Goal: Information Seeking & Learning: Learn about a topic

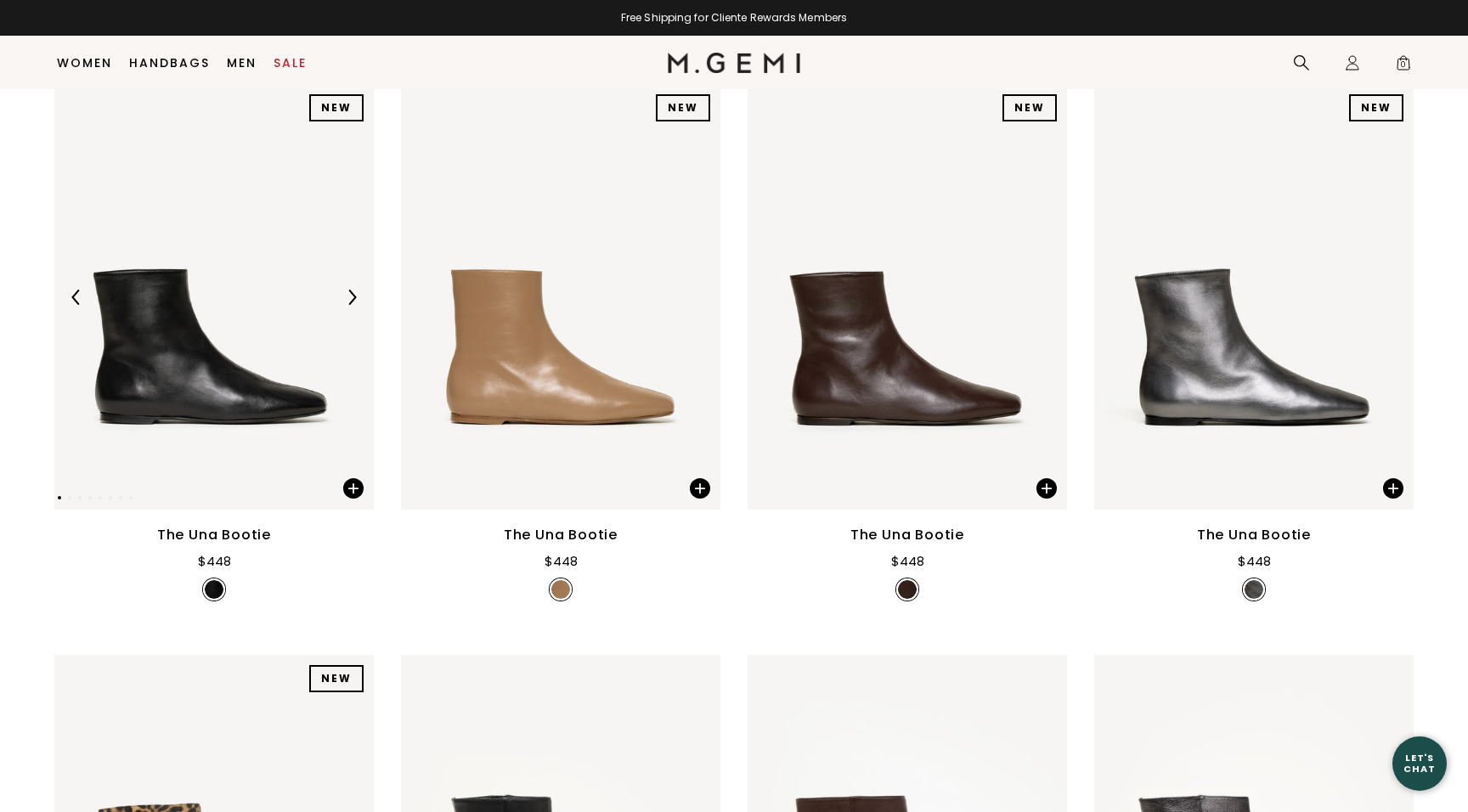
scroll to position [351, 0]
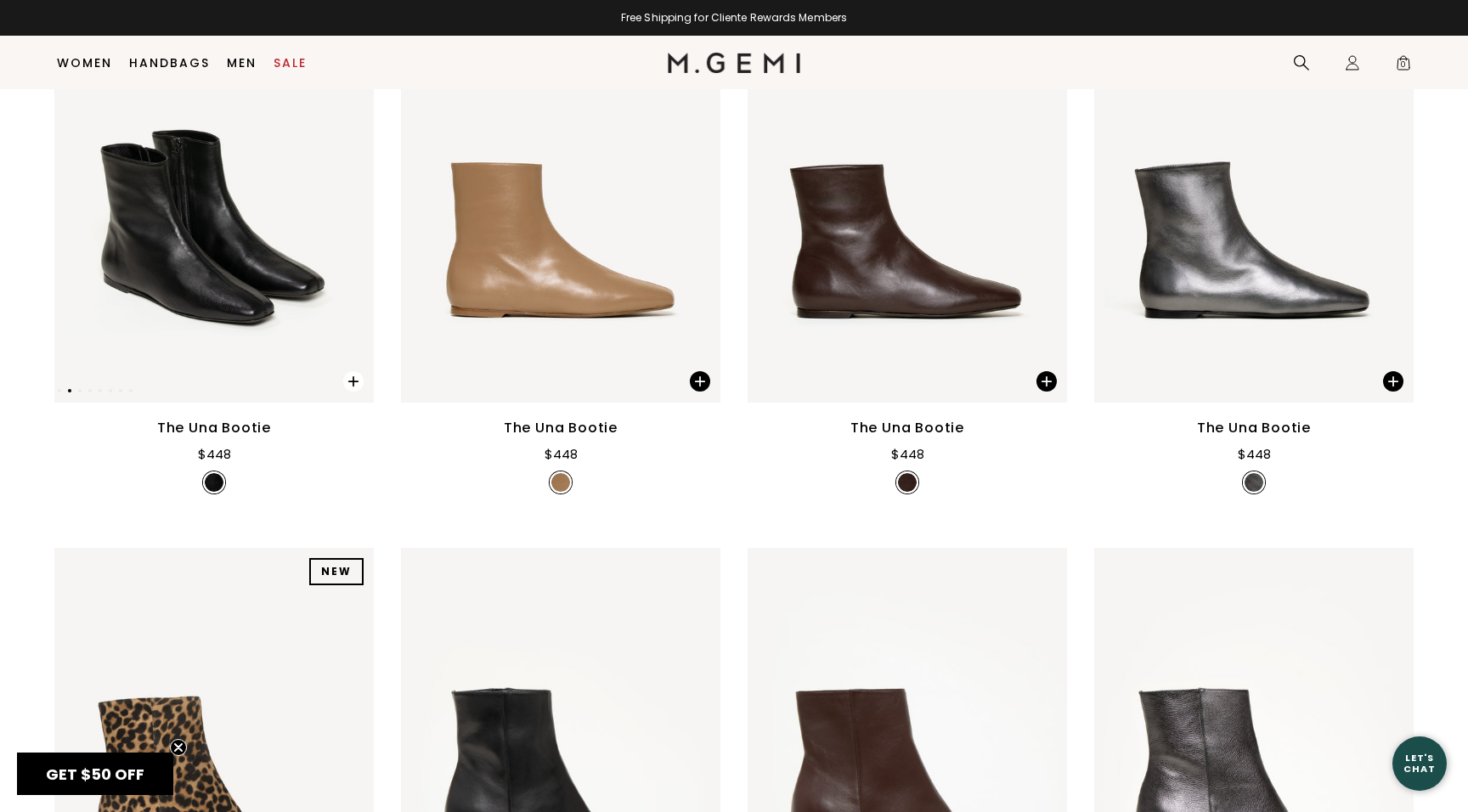
click at [349, 392] on span at bounding box center [353, 381] width 20 height 20
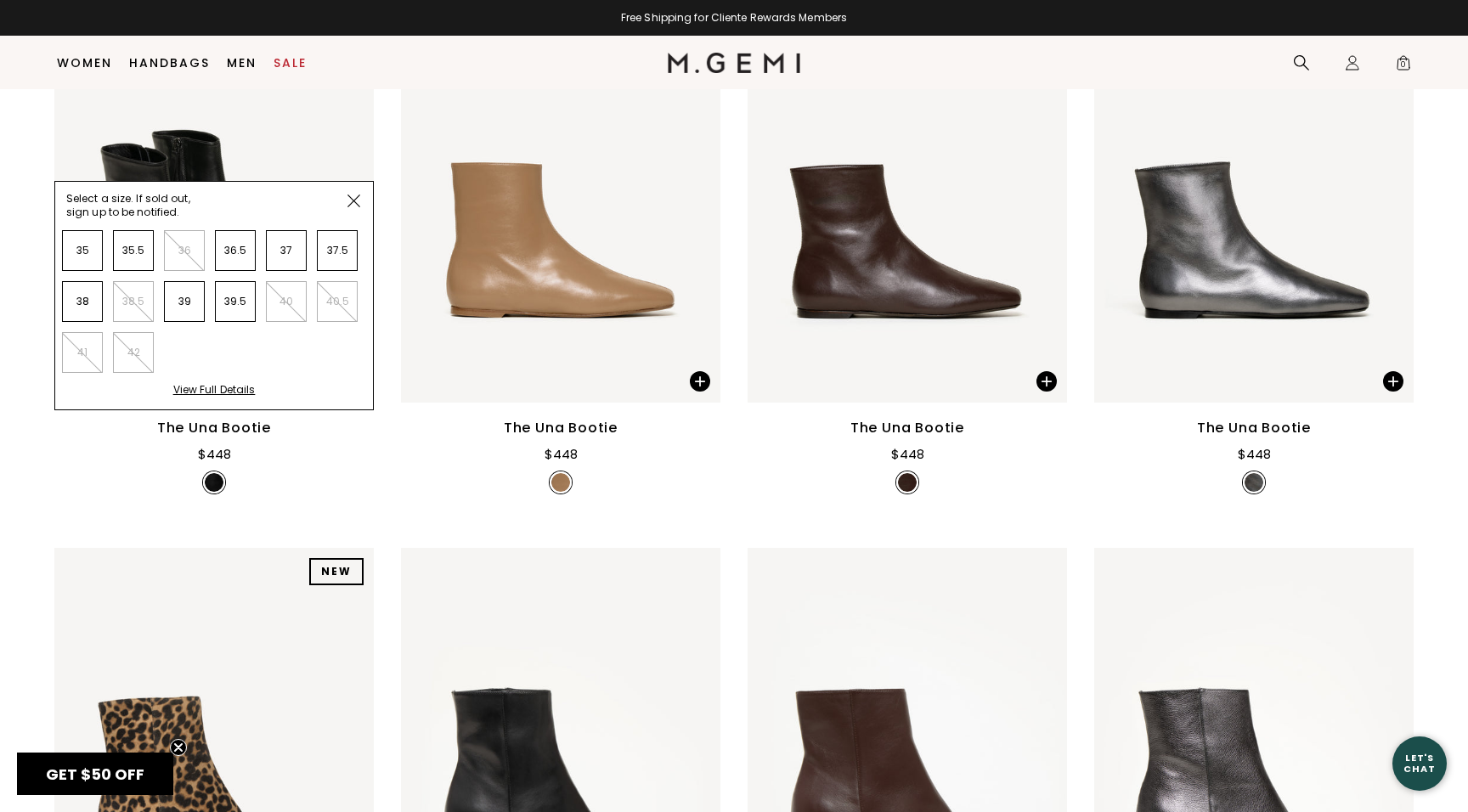
click at [213, 409] on div "View Full Details" at bounding box center [215, 395] width 83 height 26
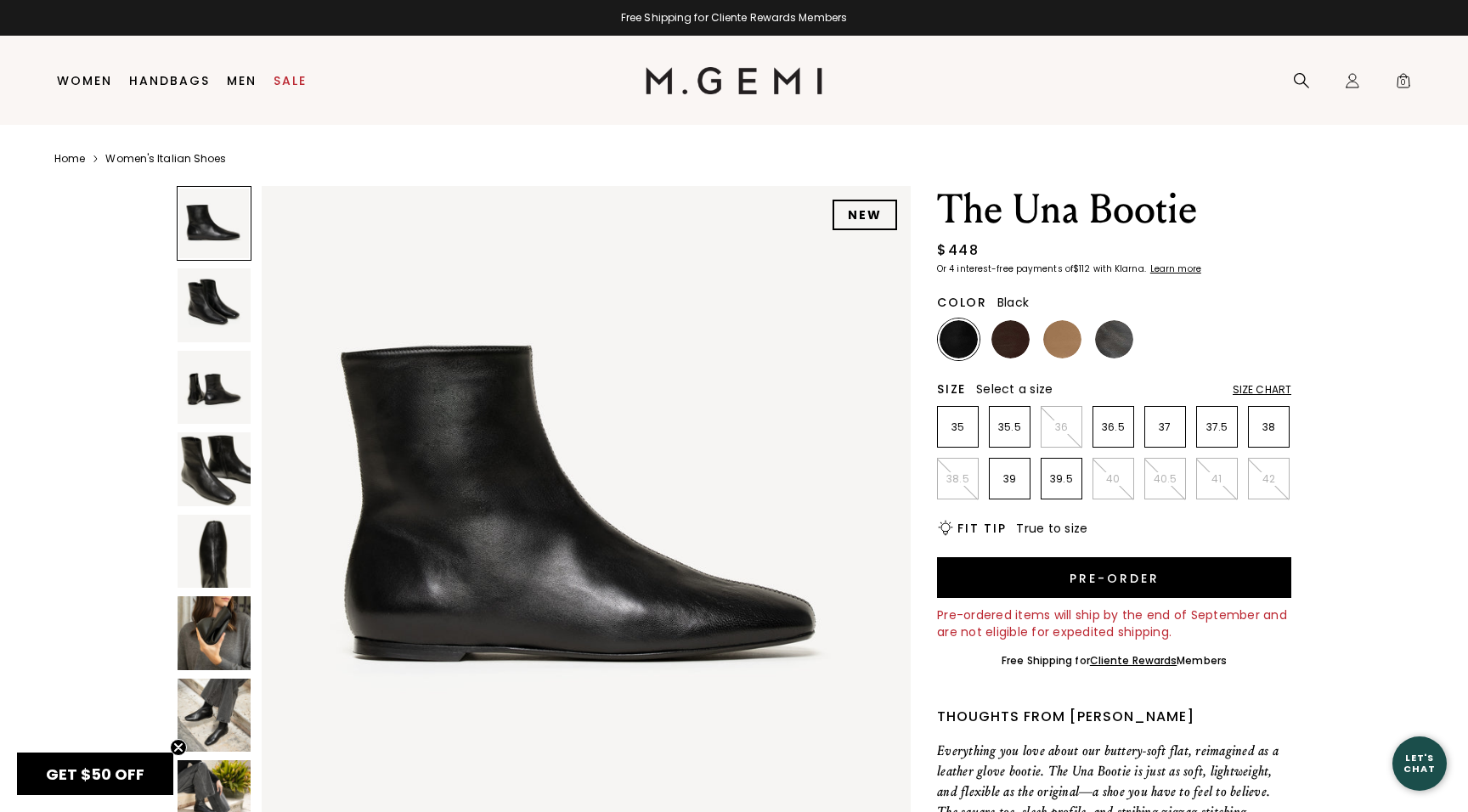
click at [215, 555] on img at bounding box center [214, 551] width 73 height 73
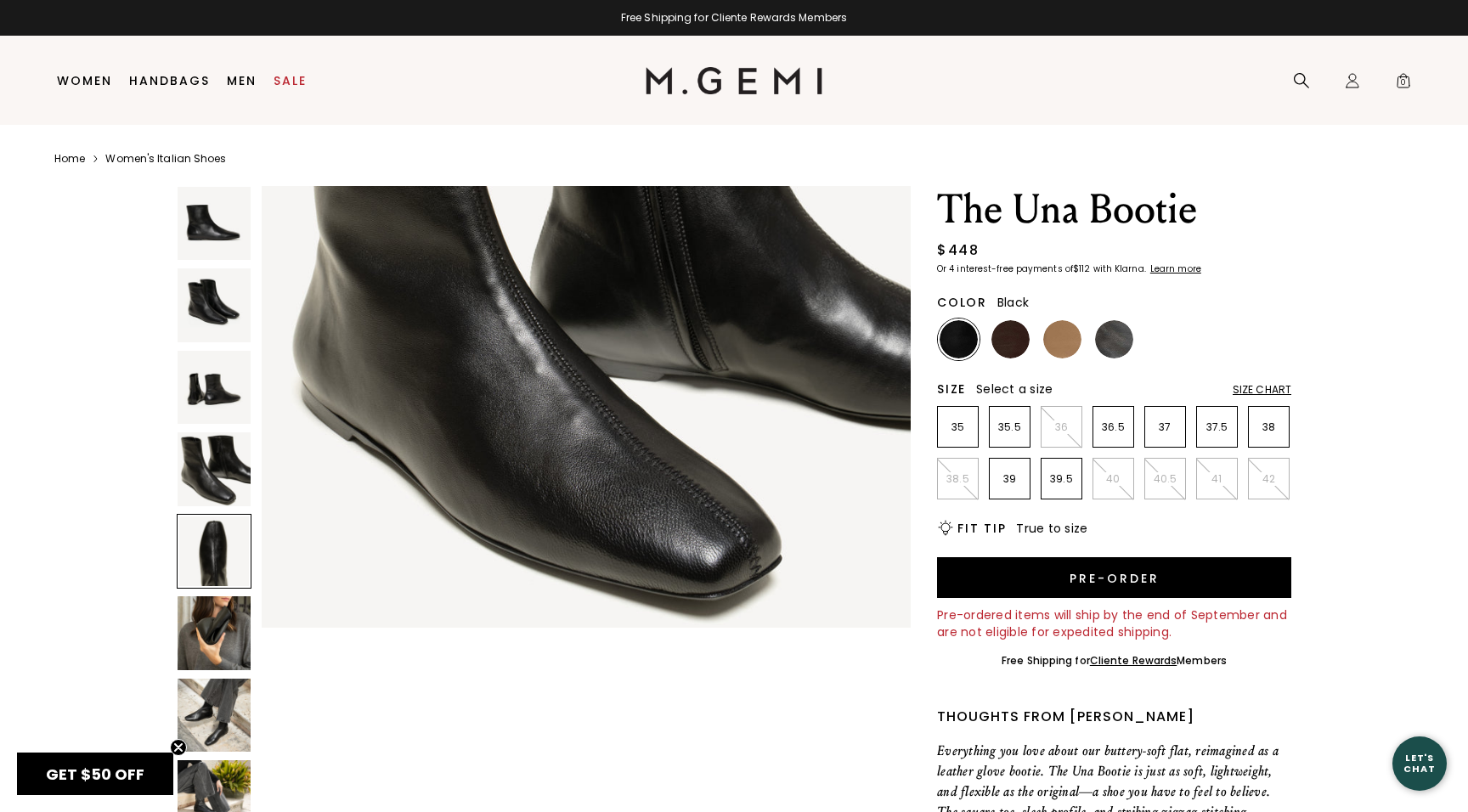
scroll to position [2662, 0]
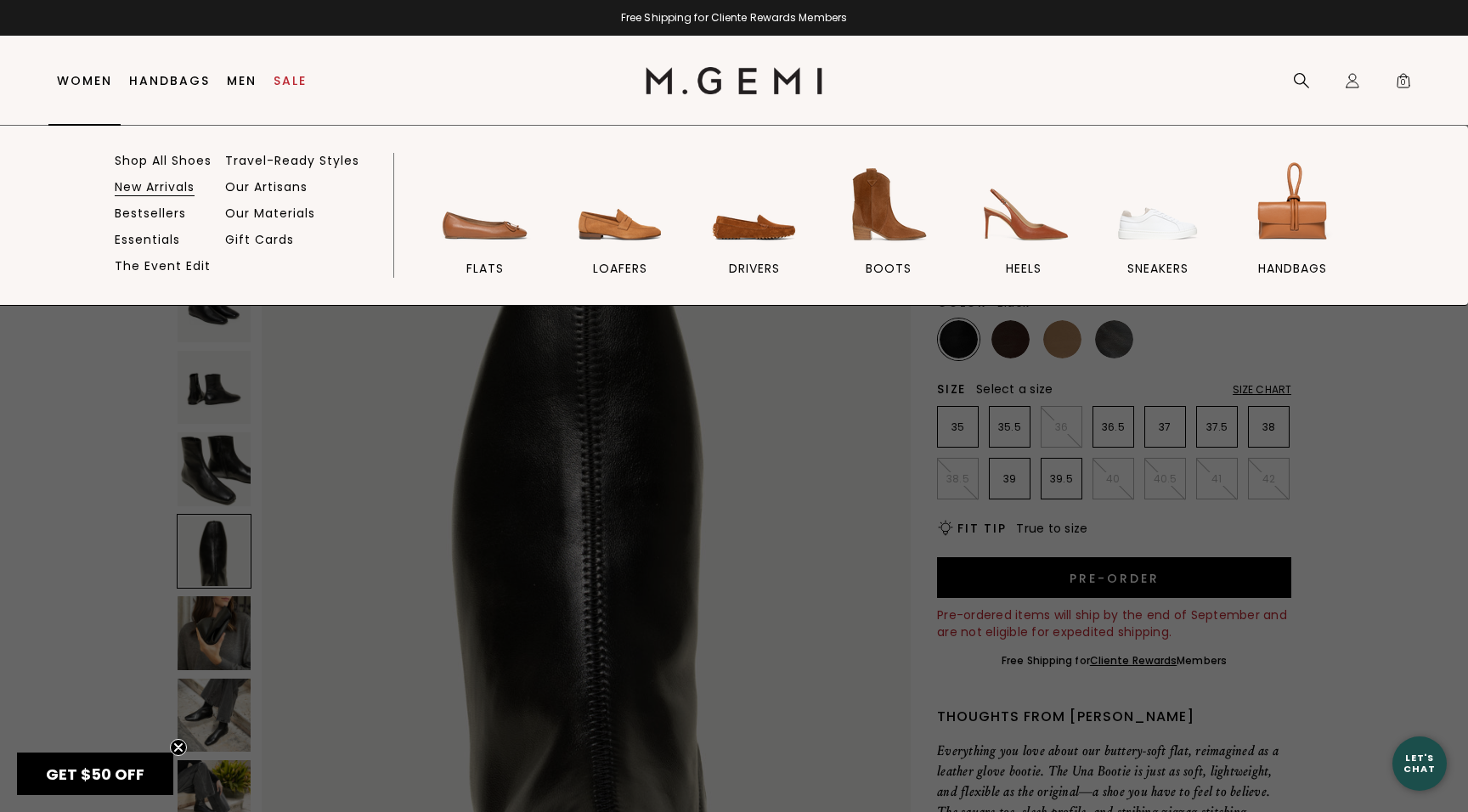
click at [149, 186] on link "New Arrivals" at bounding box center [154, 187] width 80 height 15
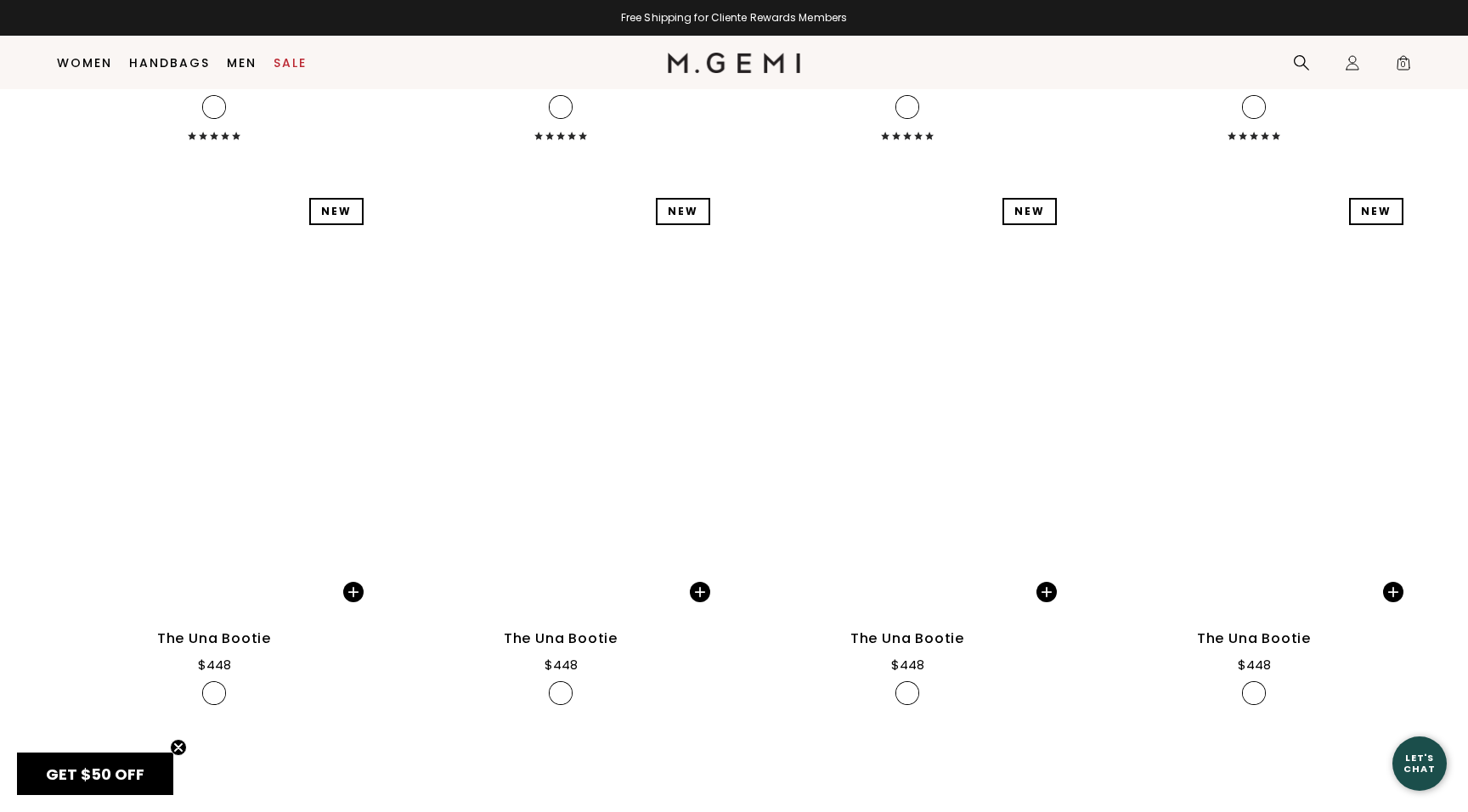
scroll to position [4822, 0]
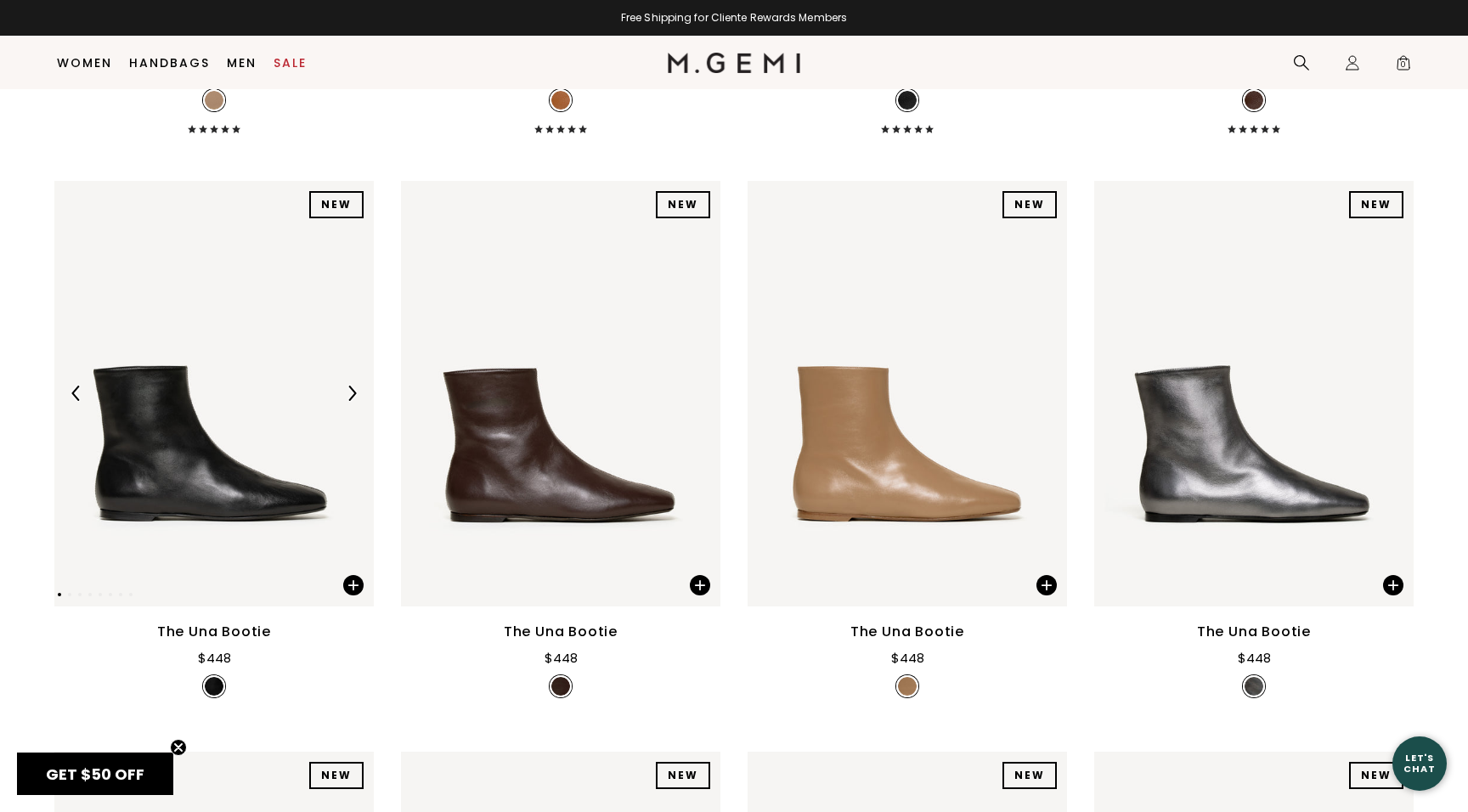
click at [358, 401] on img at bounding box center [352, 393] width 15 height 15
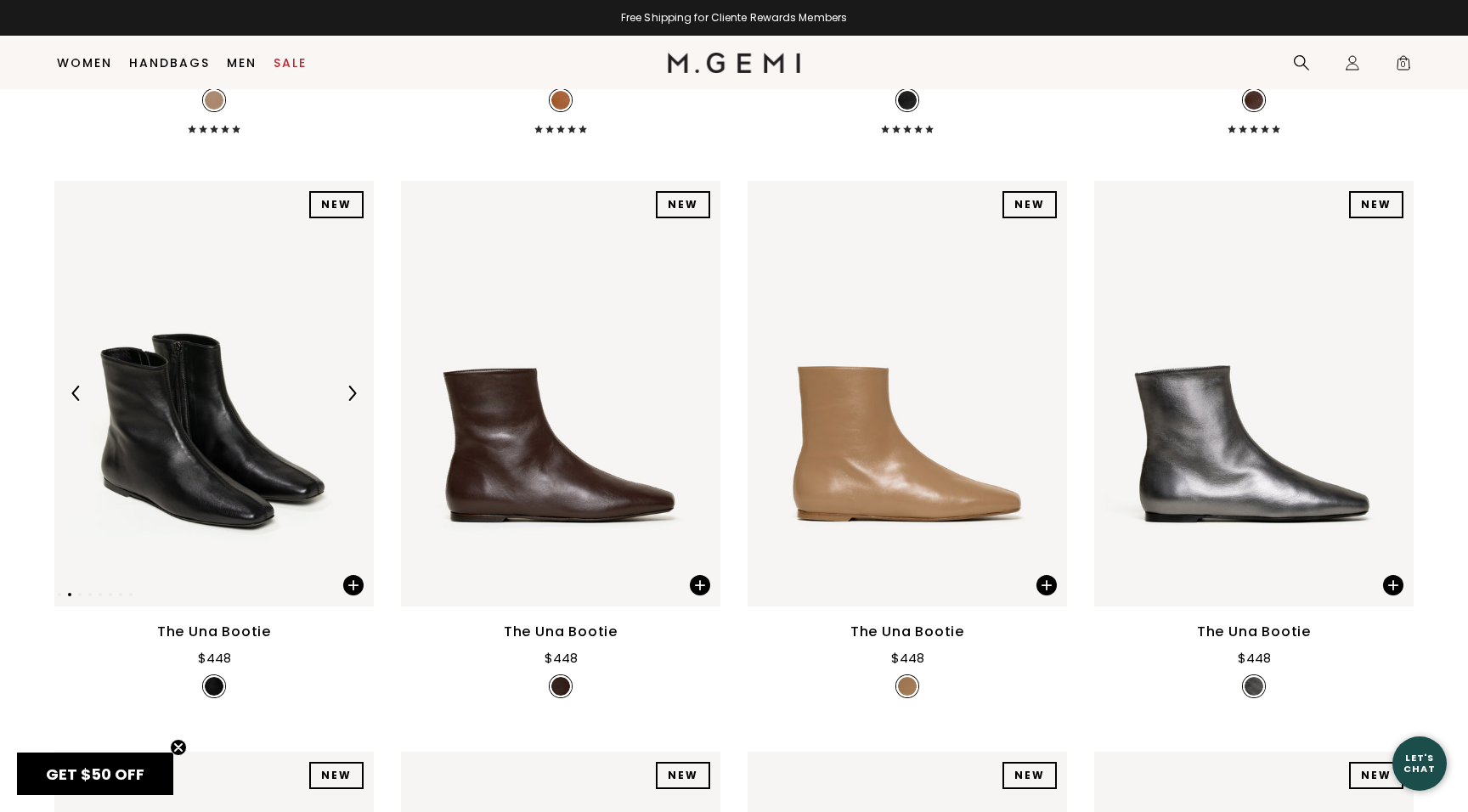
click at [358, 401] on img at bounding box center [352, 393] width 15 height 15
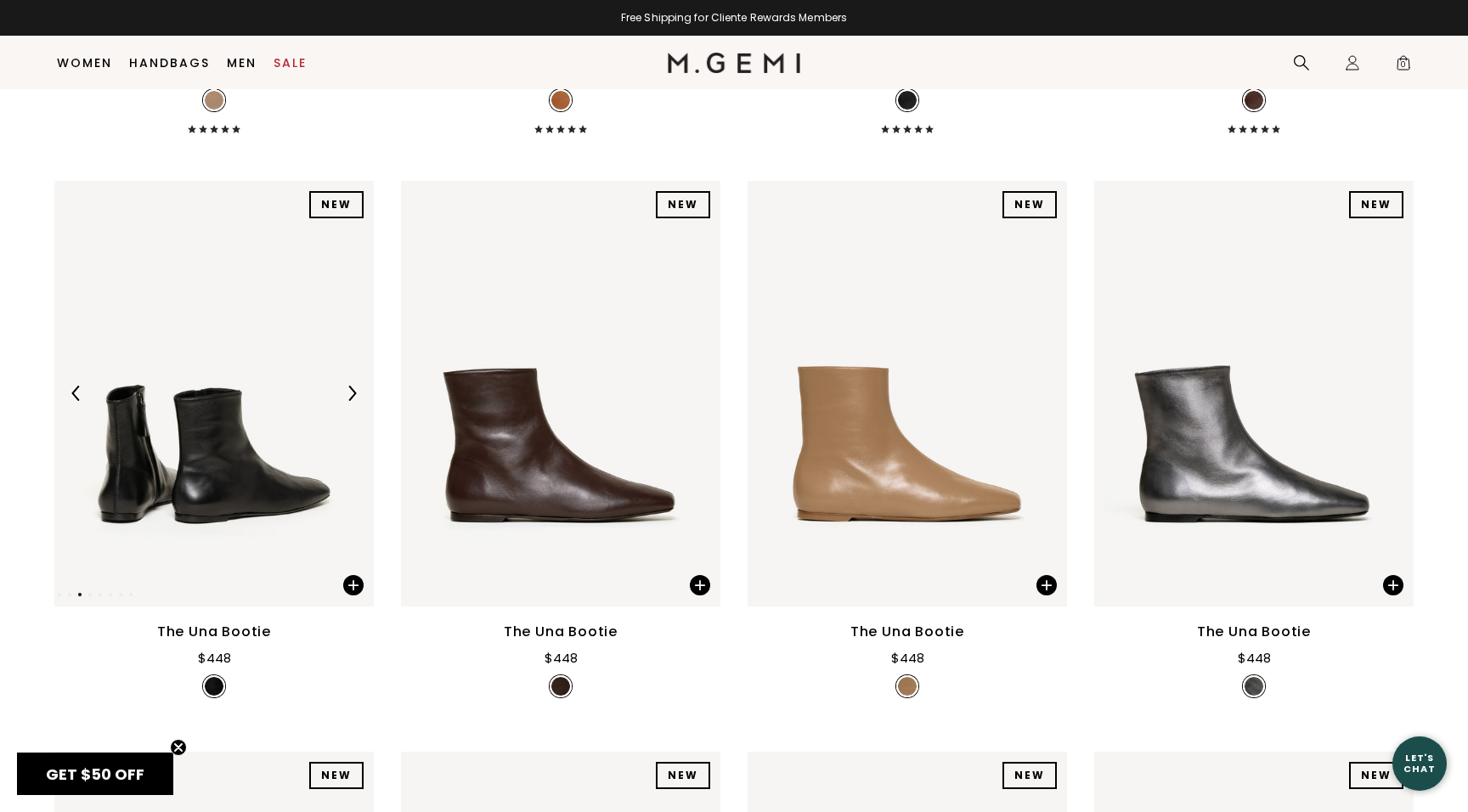
click at [358, 401] on img at bounding box center [352, 393] width 15 height 15
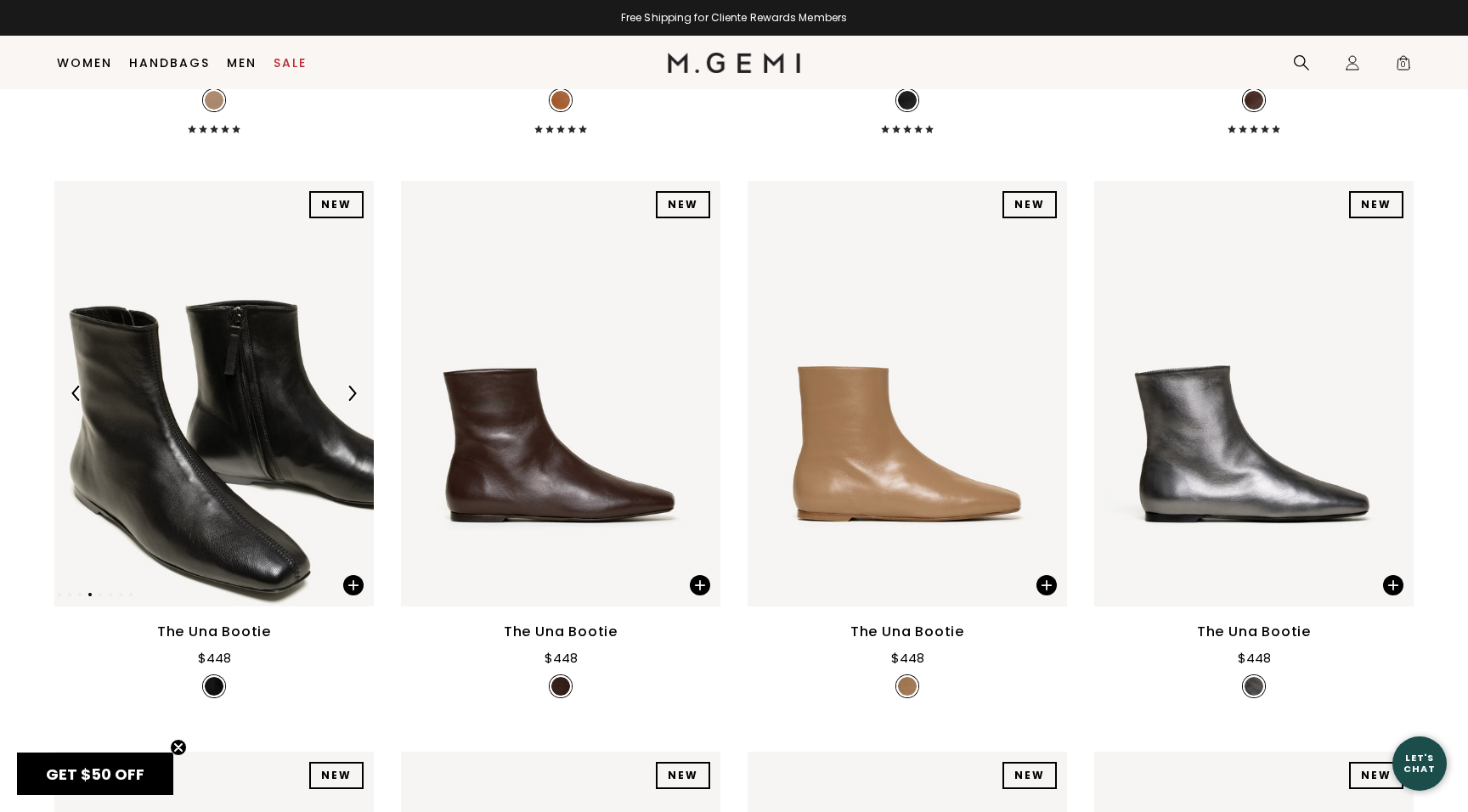
click at [358, 401] on img at bounding box center [352, 393] width 15 height 15
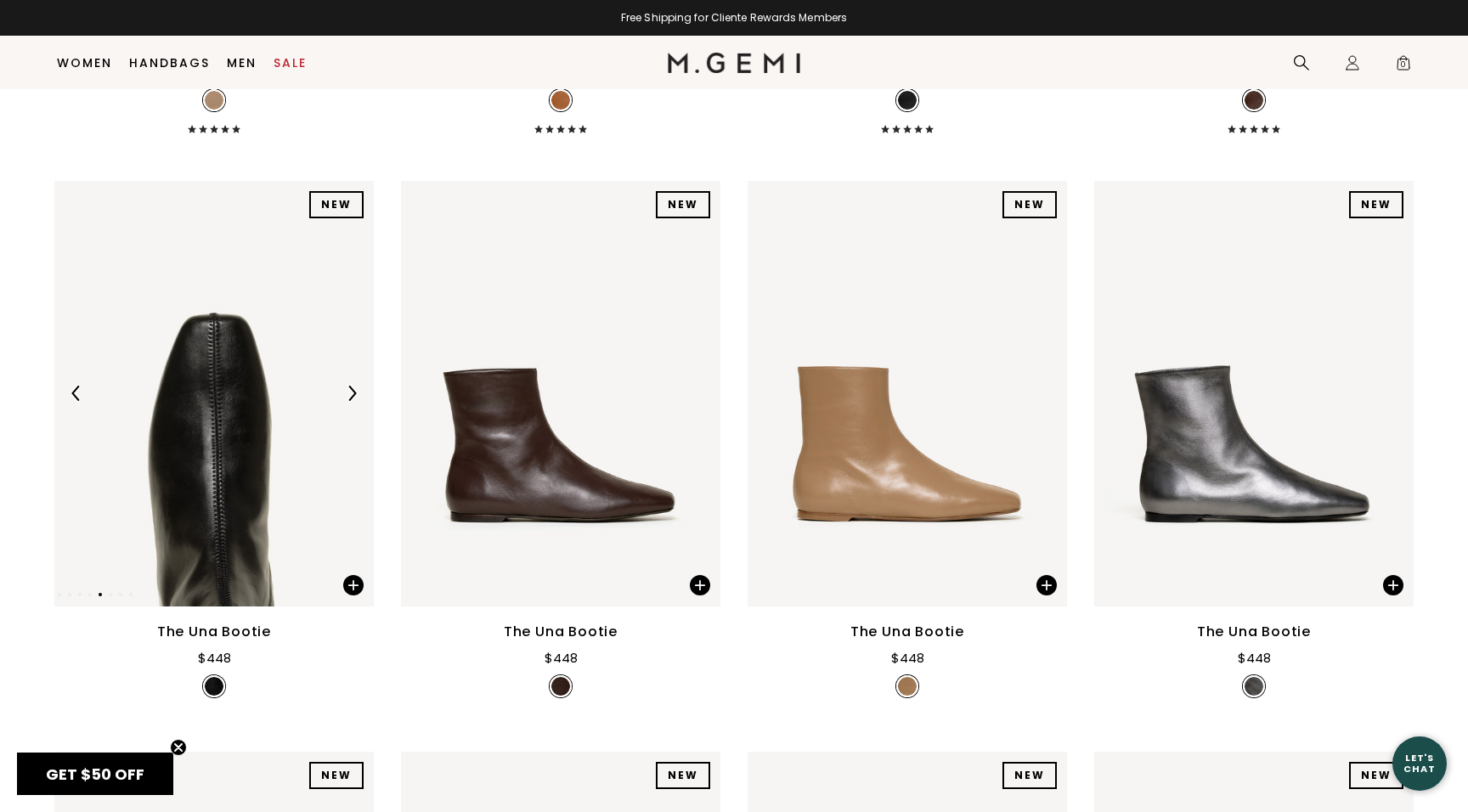
click at [358, 401] on img at bounding box center [352, 393] width 15 height 15
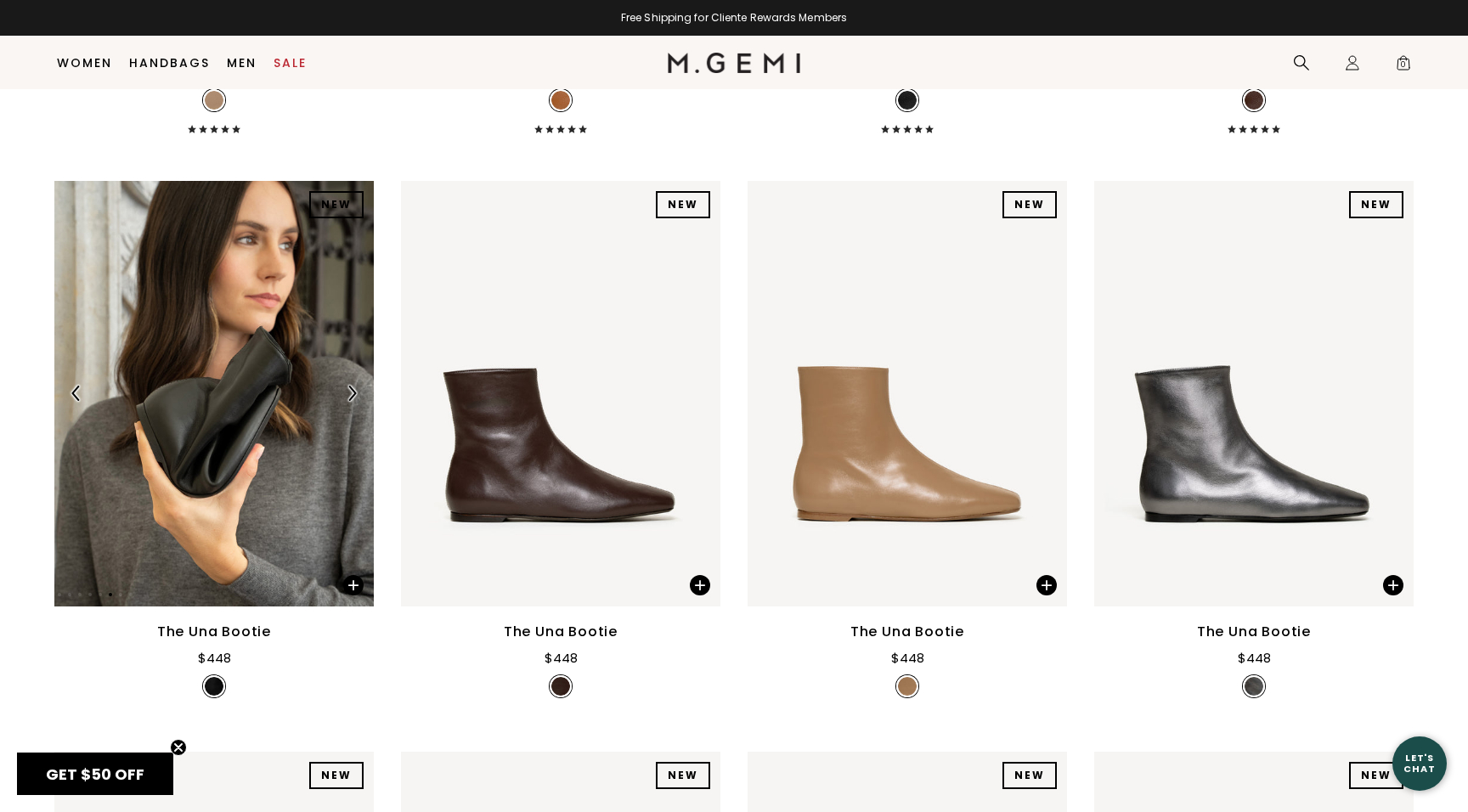
click at [358, 401] on img at bounding box center [352, 393] width 15 height 15
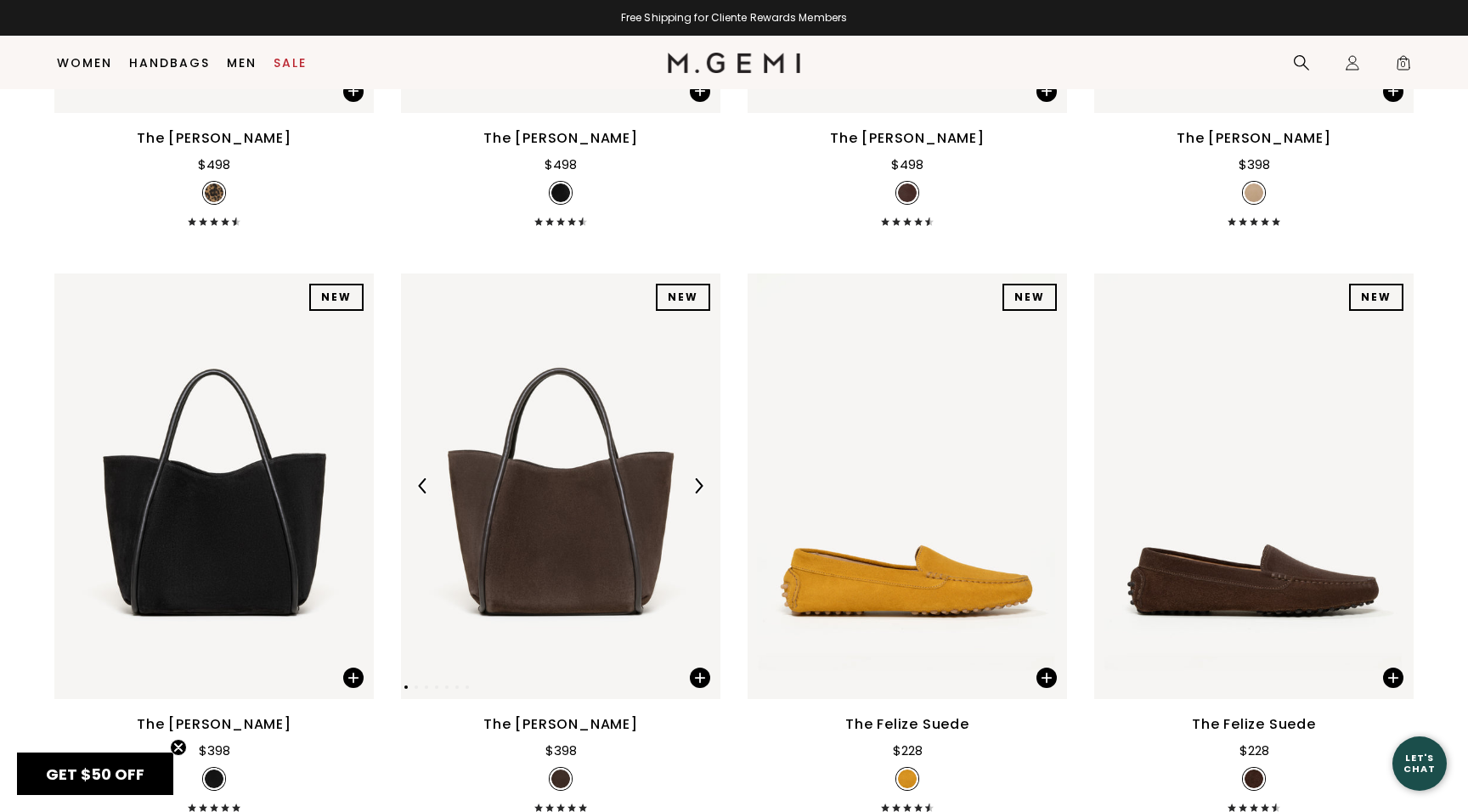
scroll to position [6489, 0]
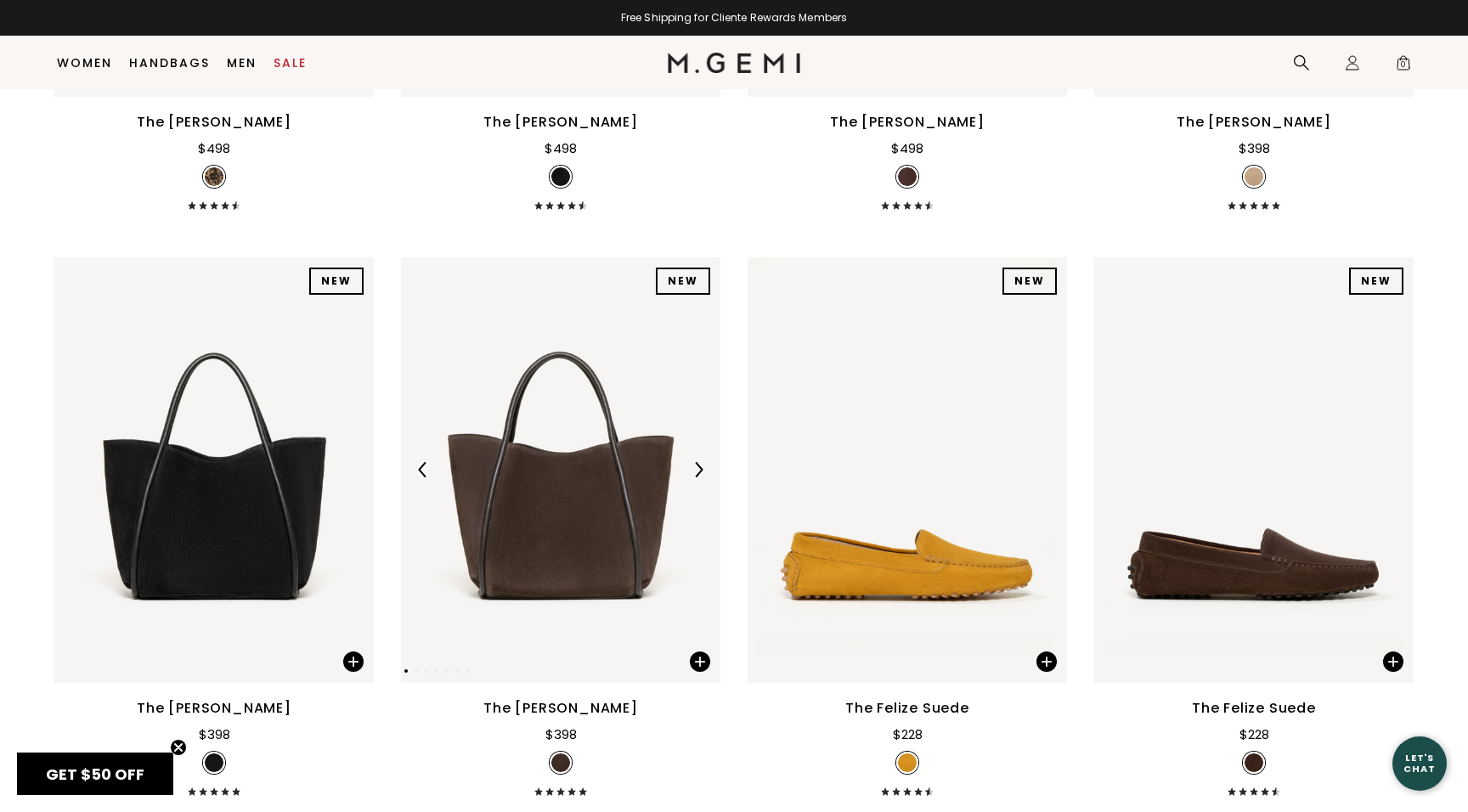
click at [700, 477] on img at bounding box center [699, 469] width 15 height 15
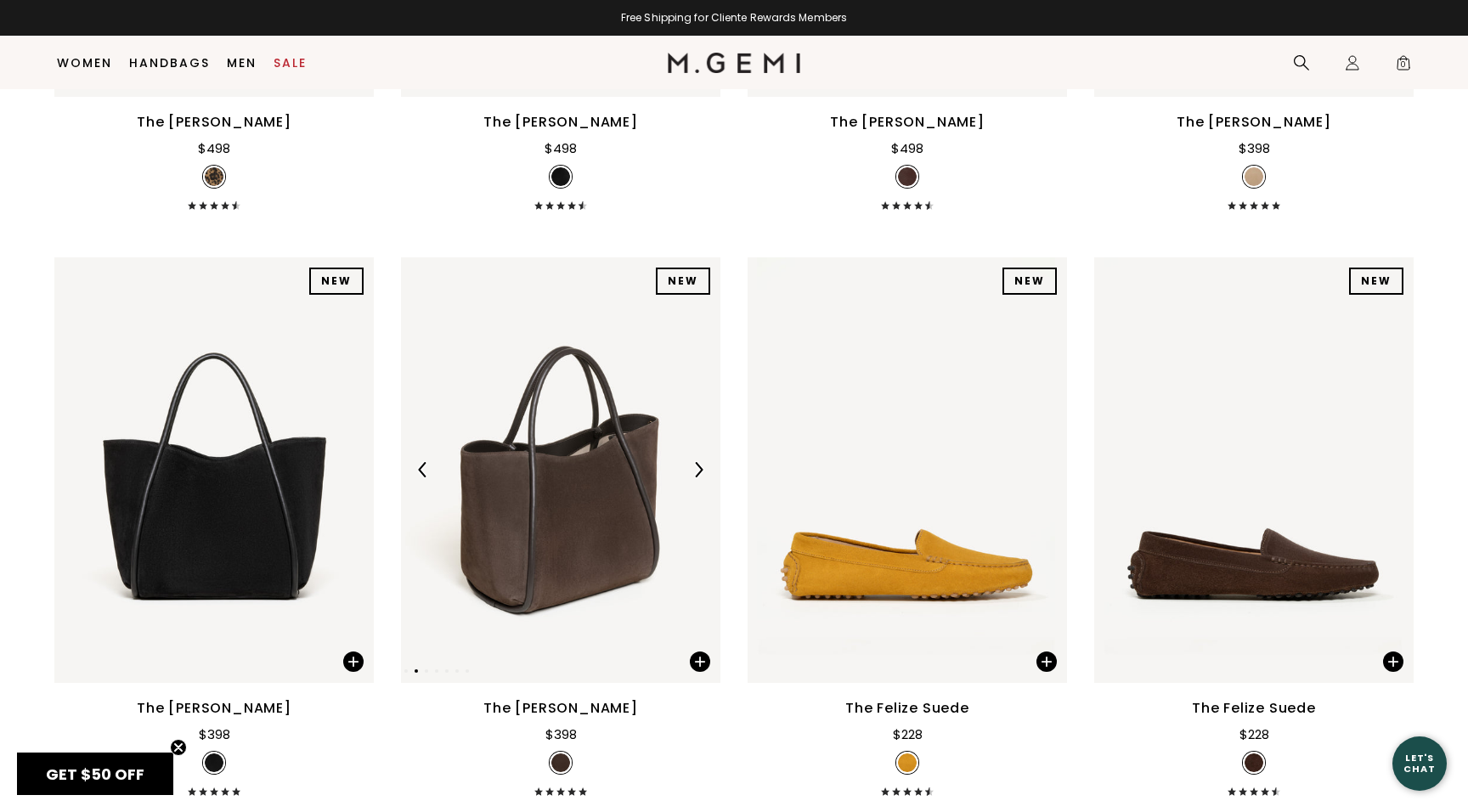
click at [700, 477] on img at bounding box center [699, 469] width 15 height 15
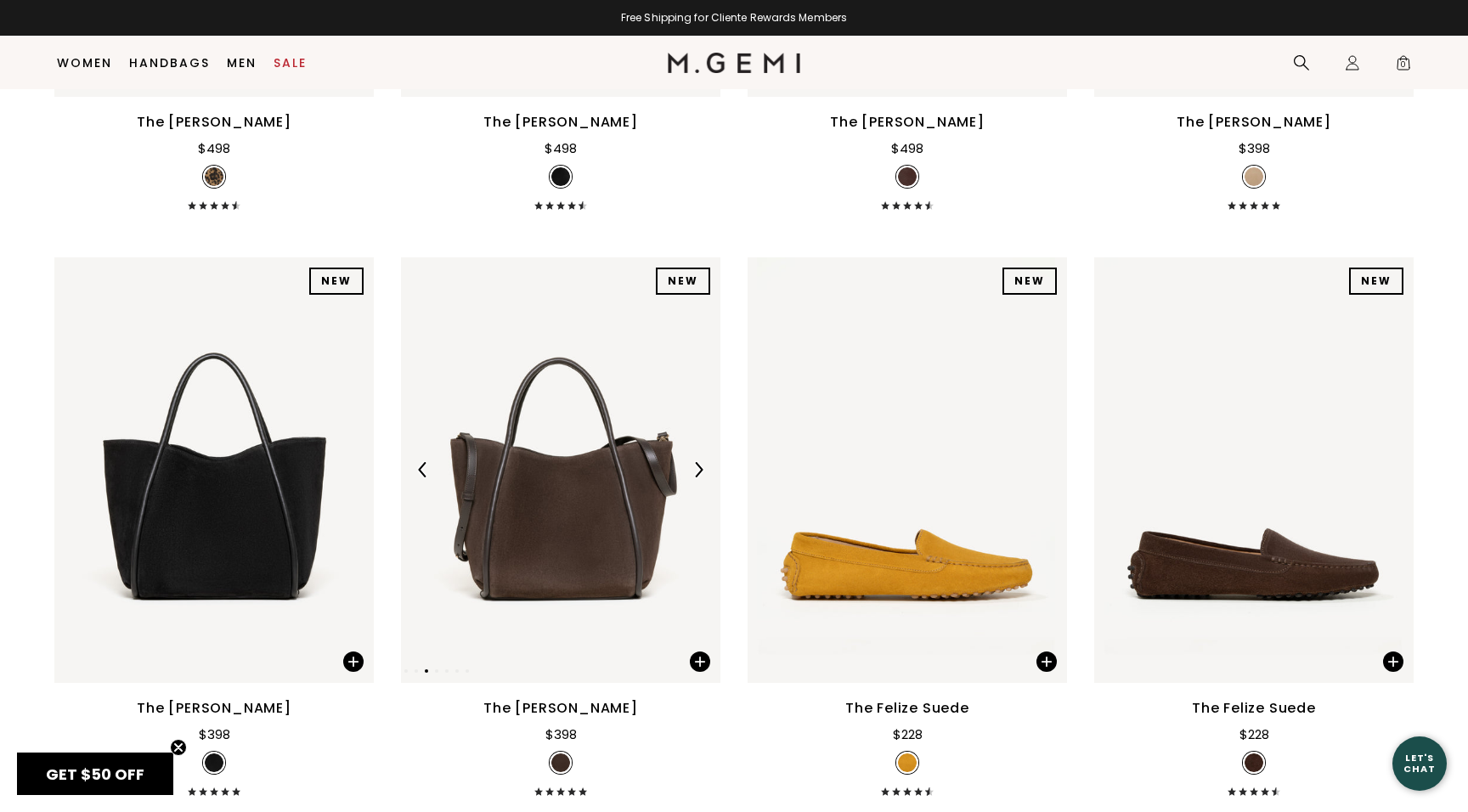
click at [700, 477] on img at bounding box center [699, 469] width 15 height 15
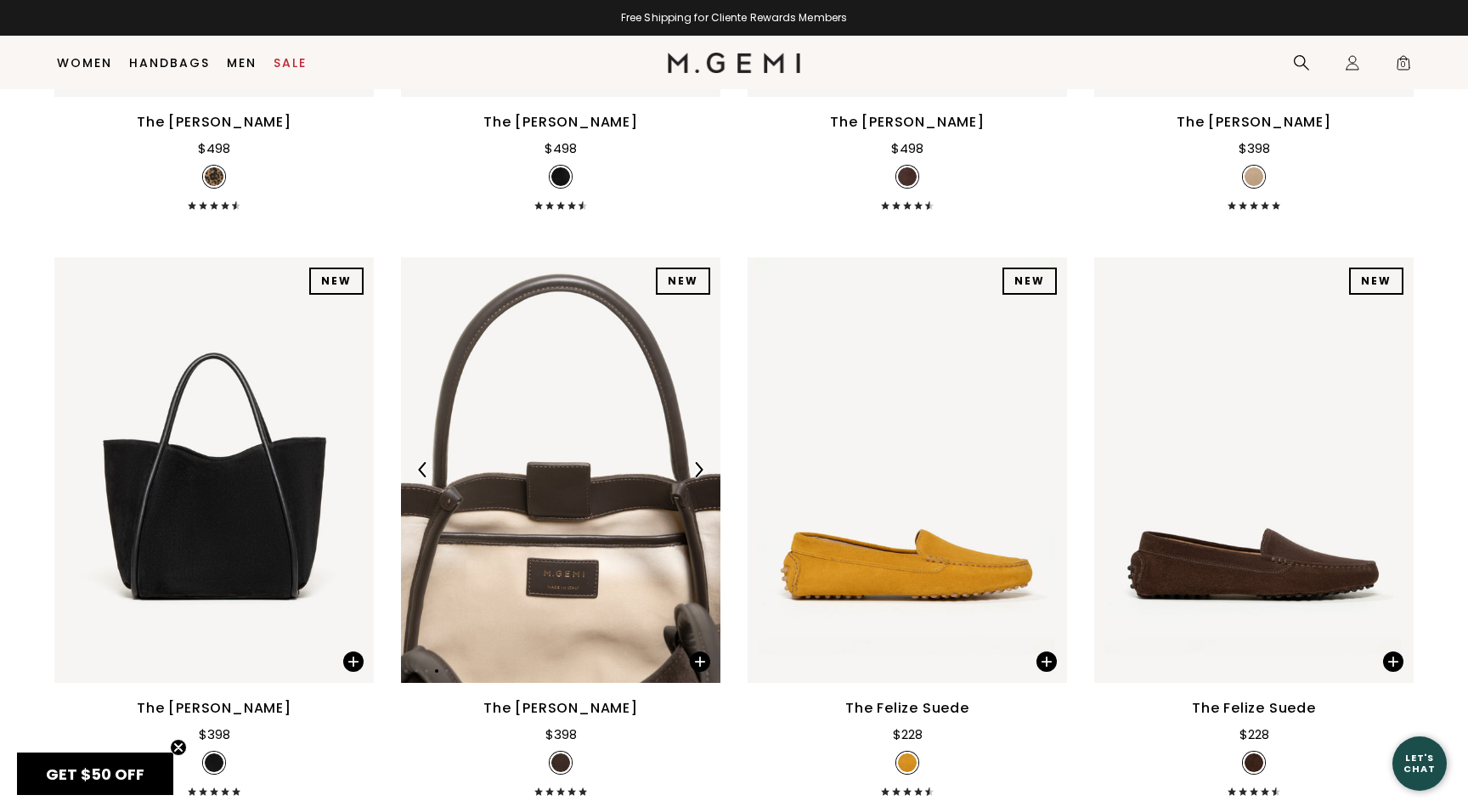
click at [700, 477] on img at bounding box center [699, 469] width 15 height 15
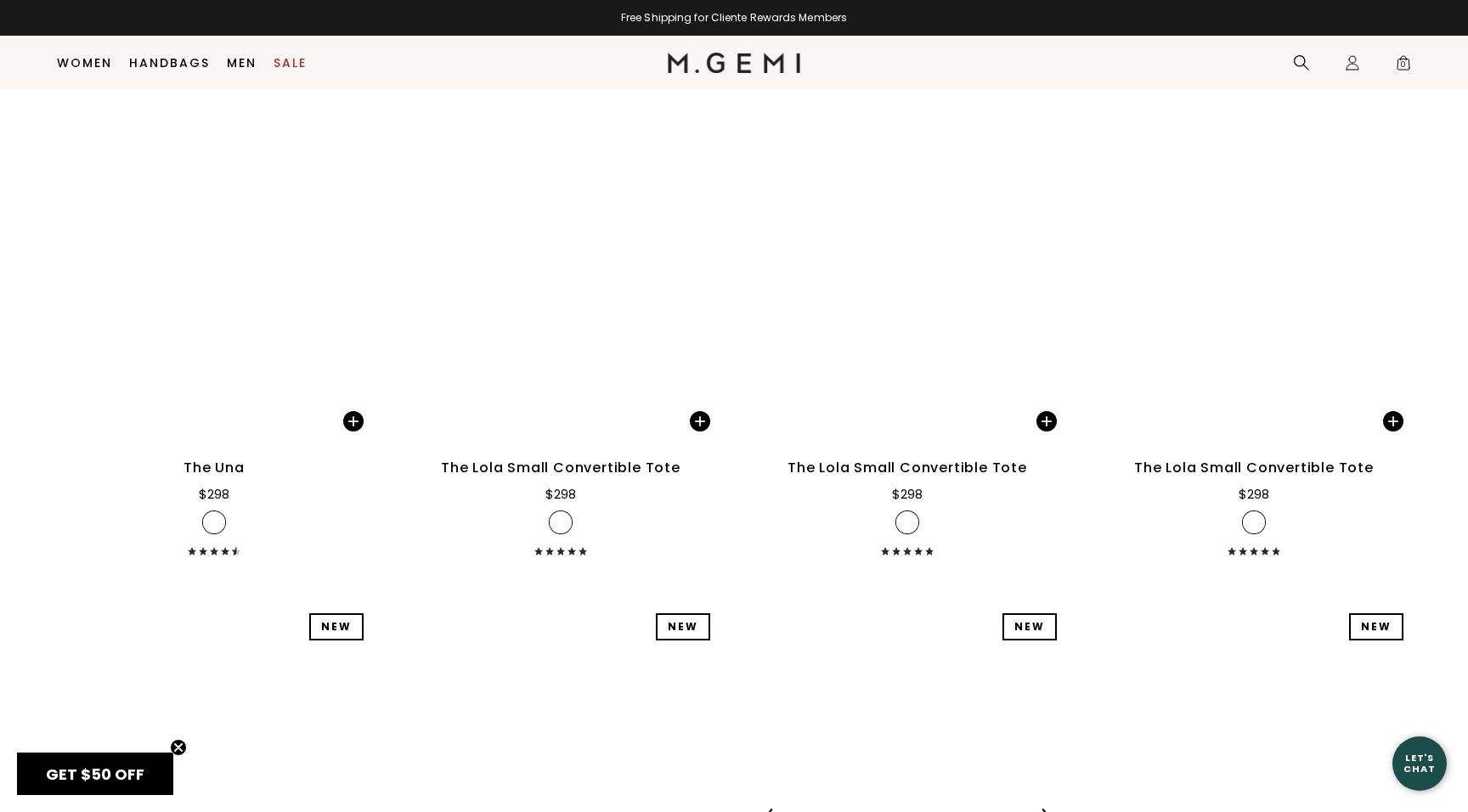
scroll to position [9063, 0]
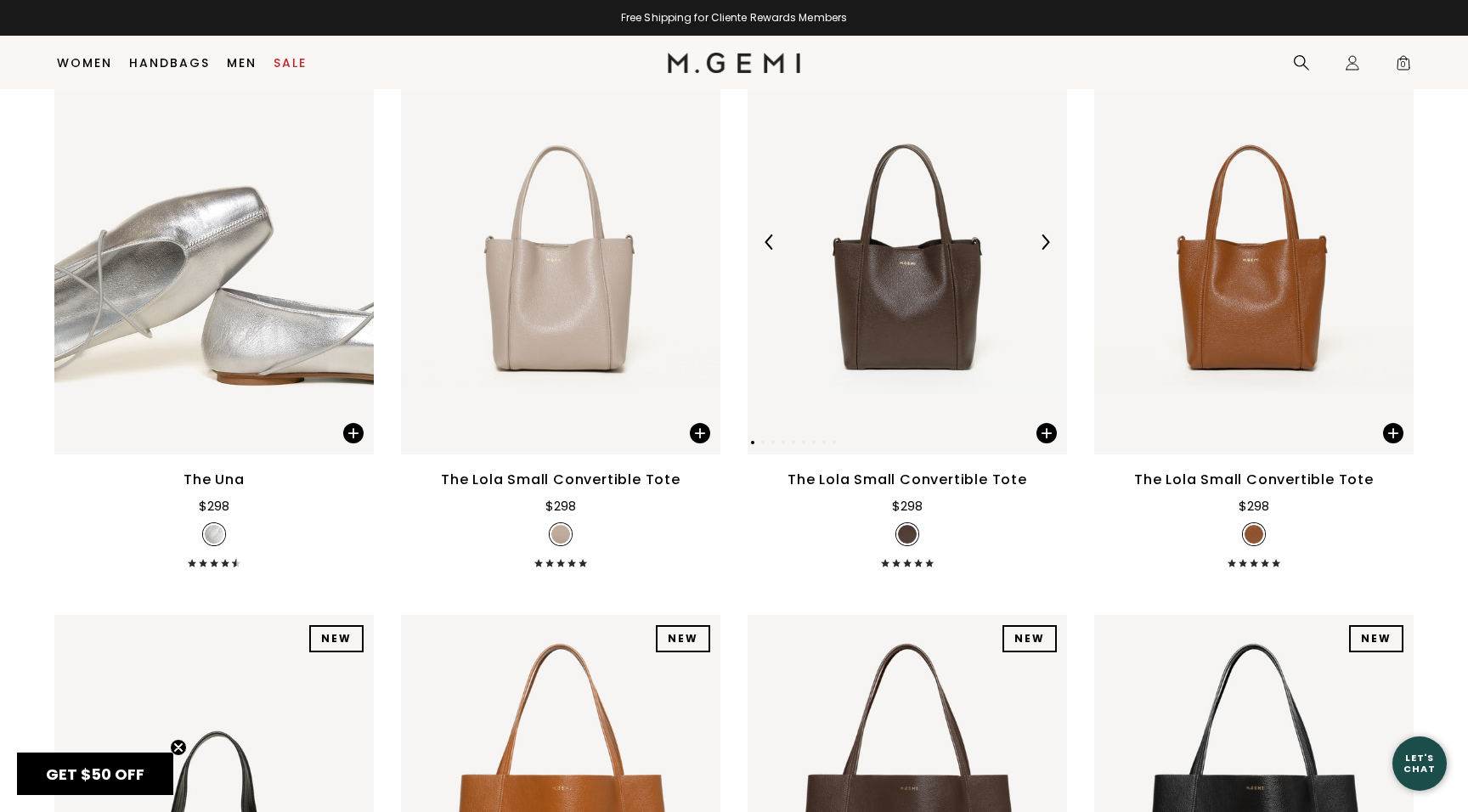
click at [1047, 250] on img at bounding box center [1045, 242] width 15 height 15
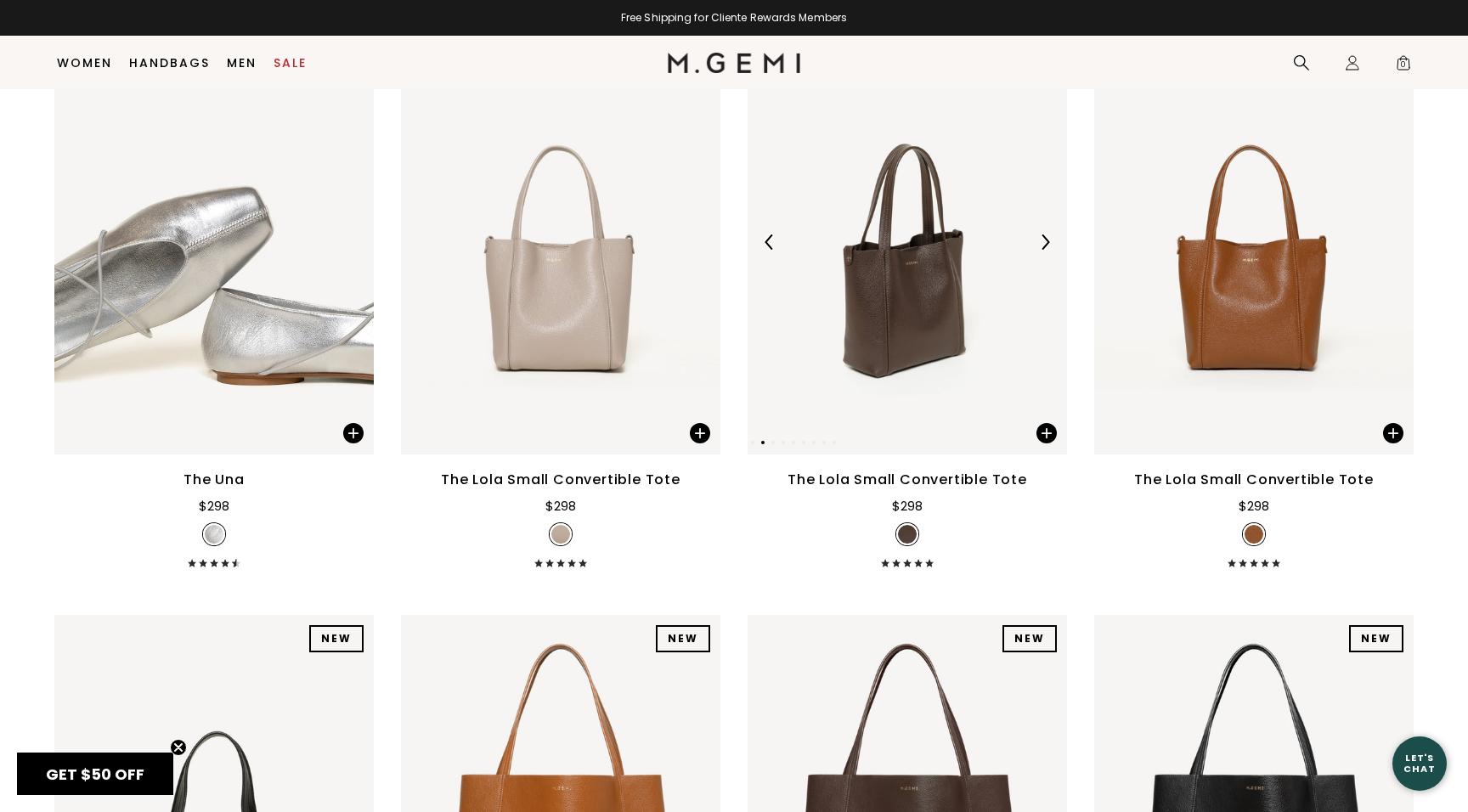
click at [1047, 250] on img at bounding box center [1045, 242] width 15 height 15
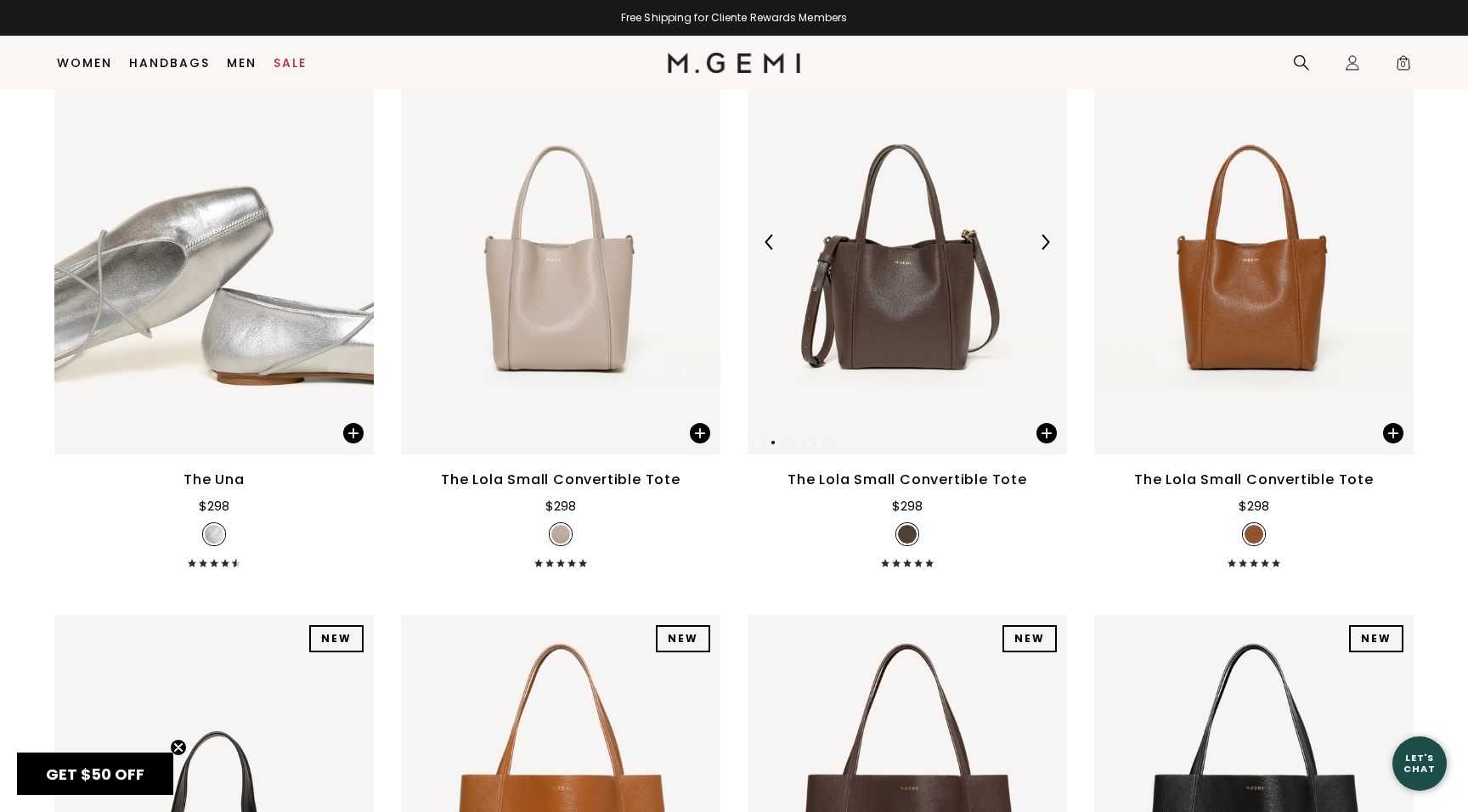
click at [1047, 250] on img at bounding box center [1045, 242] width 15 height 15
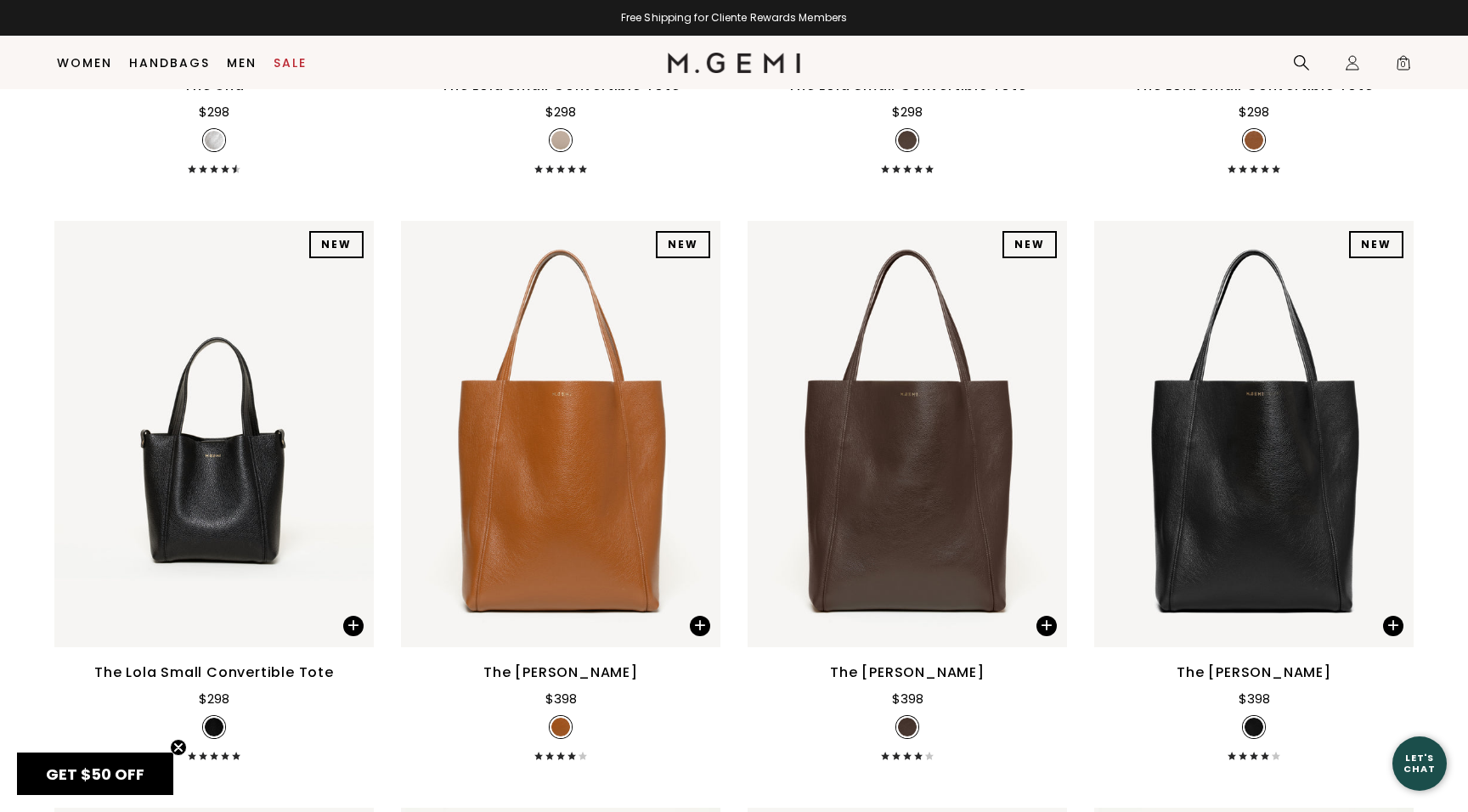
scroll to position [9458, 0]
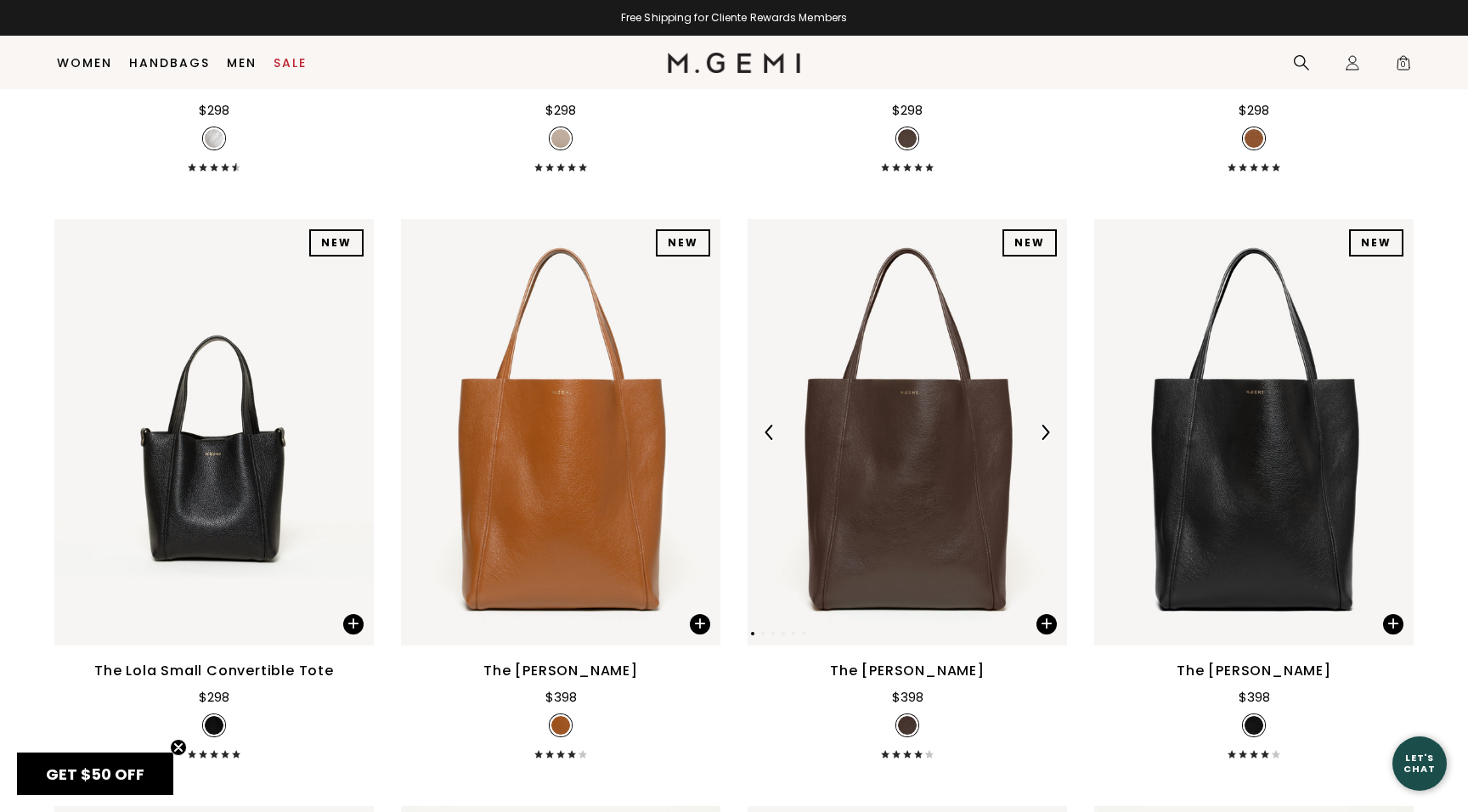
click at [1051, 440] on img at bounding box center [1045, 432] width 15 height 15
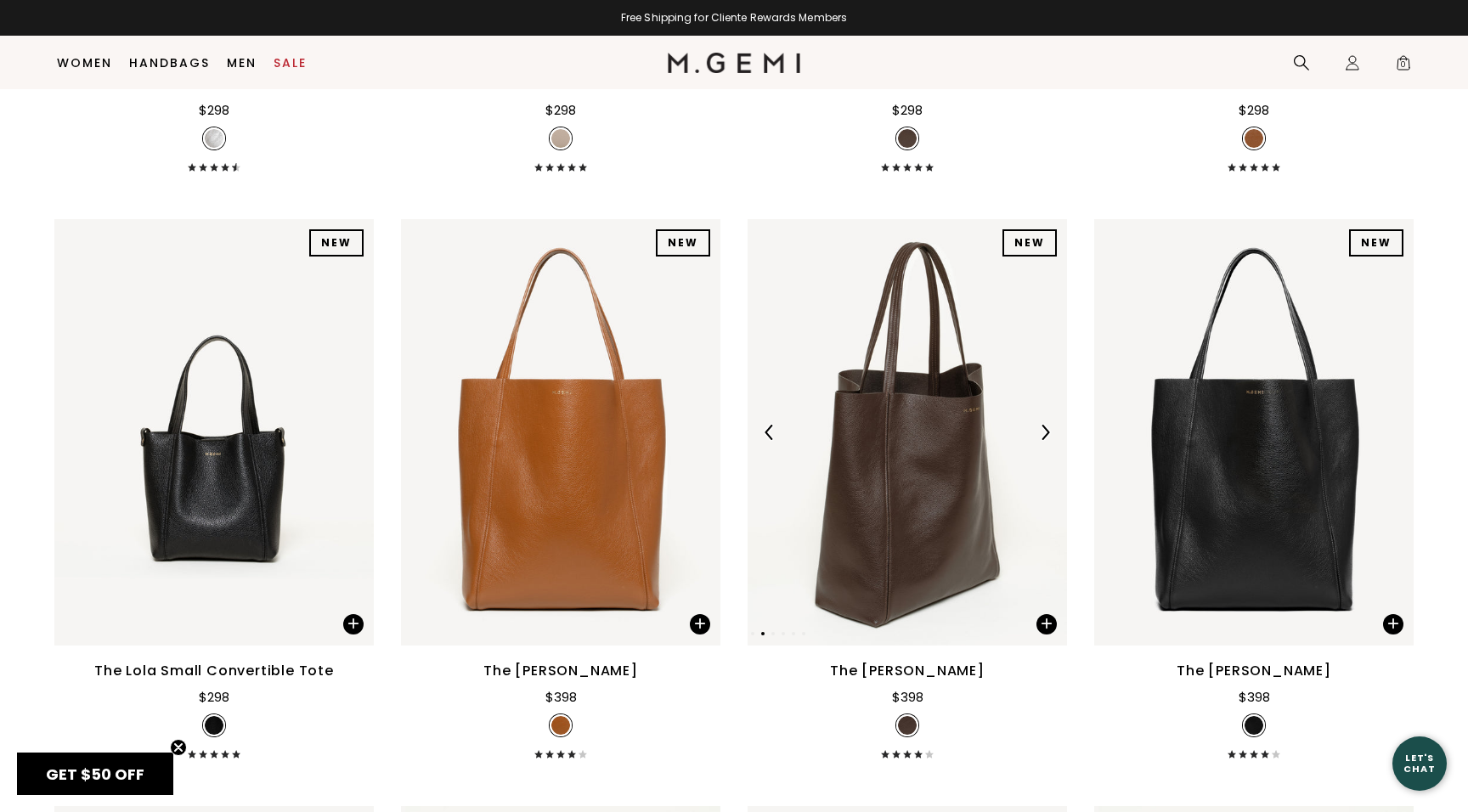
click at [1051, 440] on img at bounding box center [1045, 432] width 15 height 15
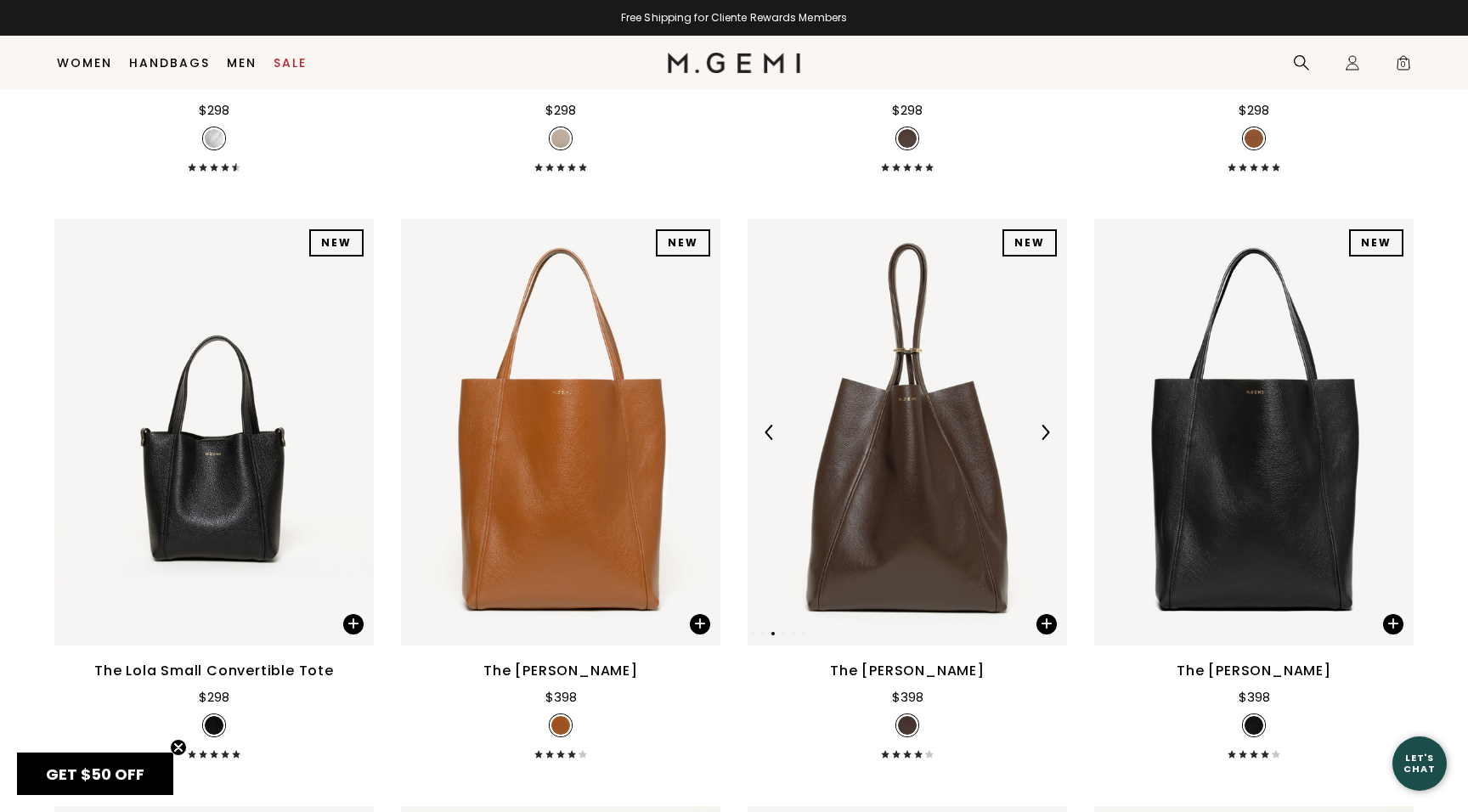
click at [1051, 440] on img at bounding box center [1045, 432] width 15 height 15
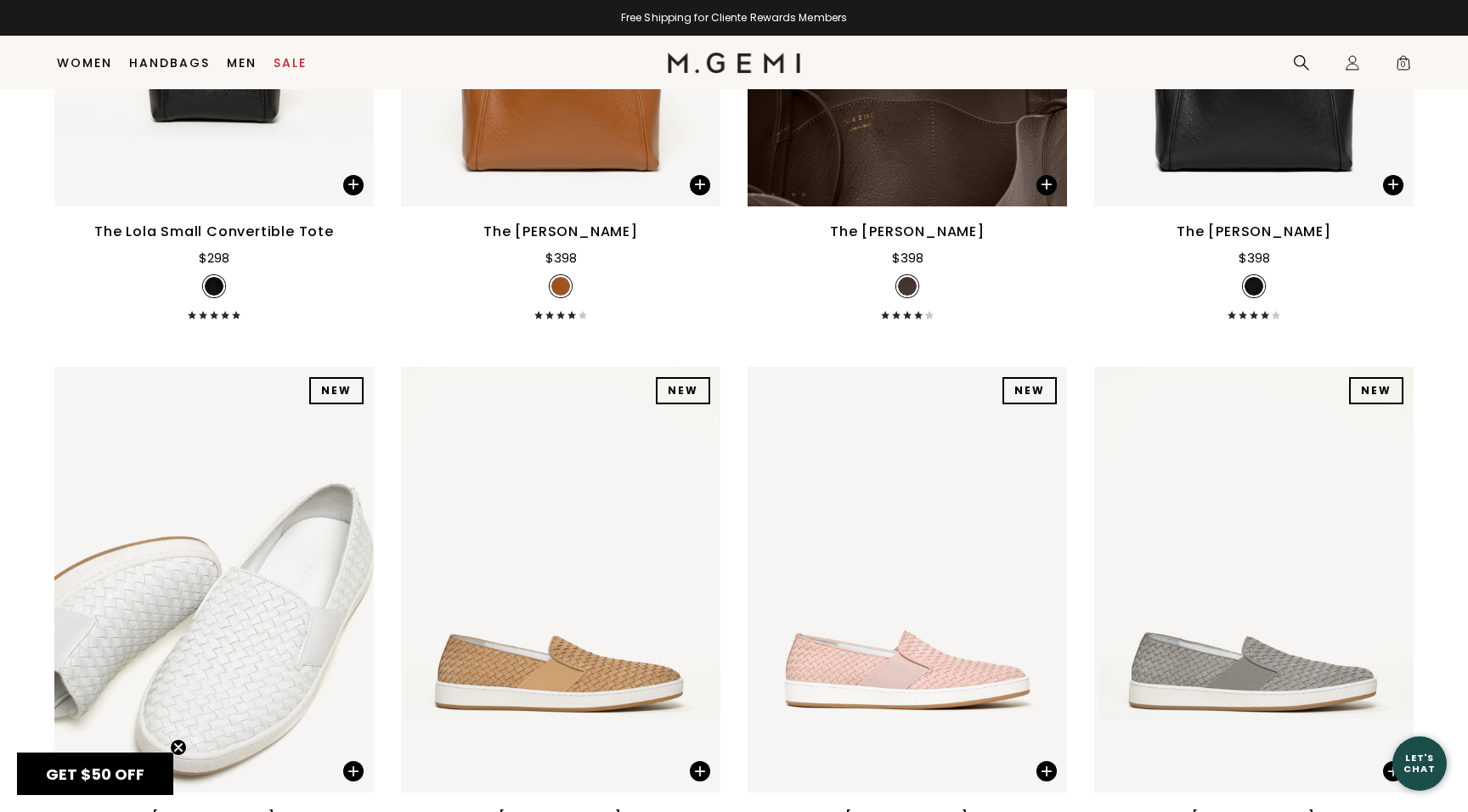
scroll to position [10362, 0]
